Goal: Task Accomplishment & Management: Manage account settings

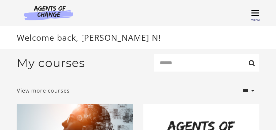
click at [258, 13] on span "Toggle menu" at bounding box center [255, 12] width 8 height 1
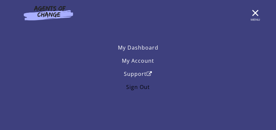
click at [138, 87] on link "Sign Out" at bounding box center [138, 87] width 242 height 13
